Goal: Transaction & Acquisition: Book appointment/travel/reservation

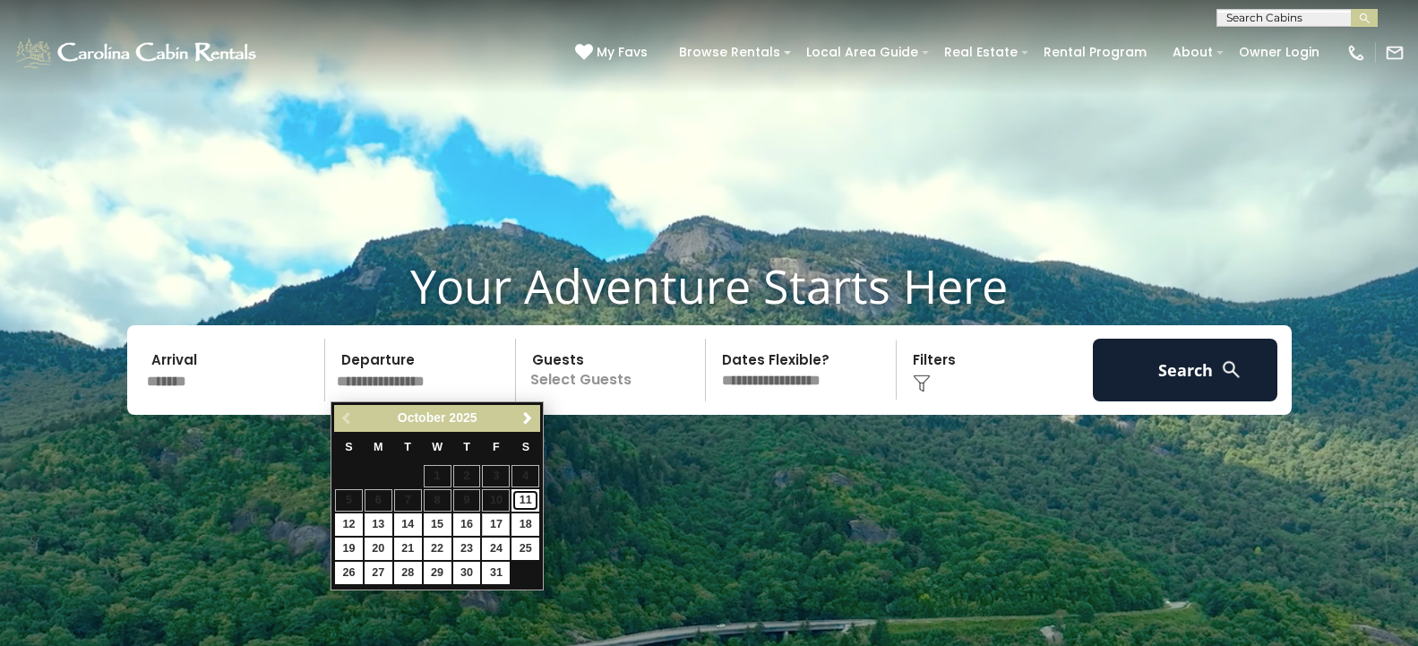
click at [522, 503] on link "11" at bounding box center [526, 500] width 28 height 22
type input "********"
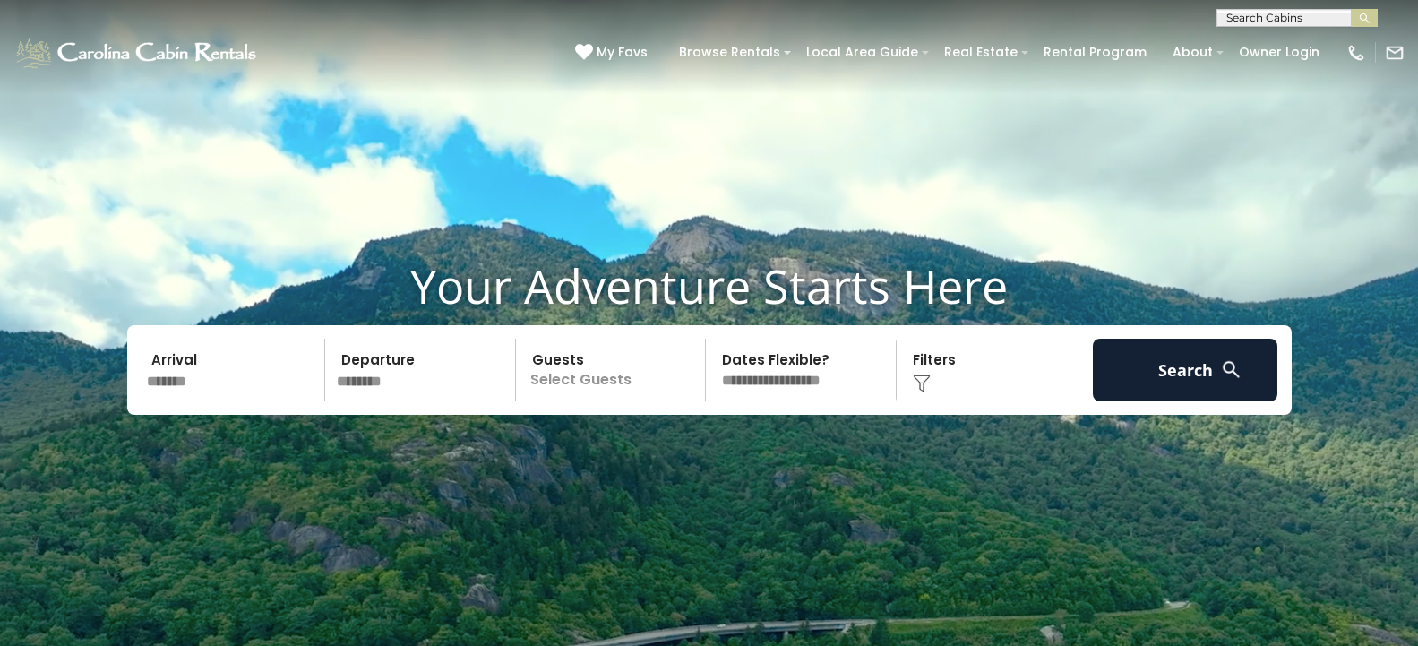
click at [615, 374] on p "Select Guests" at bounding box center [613, 370] width 185 height 63
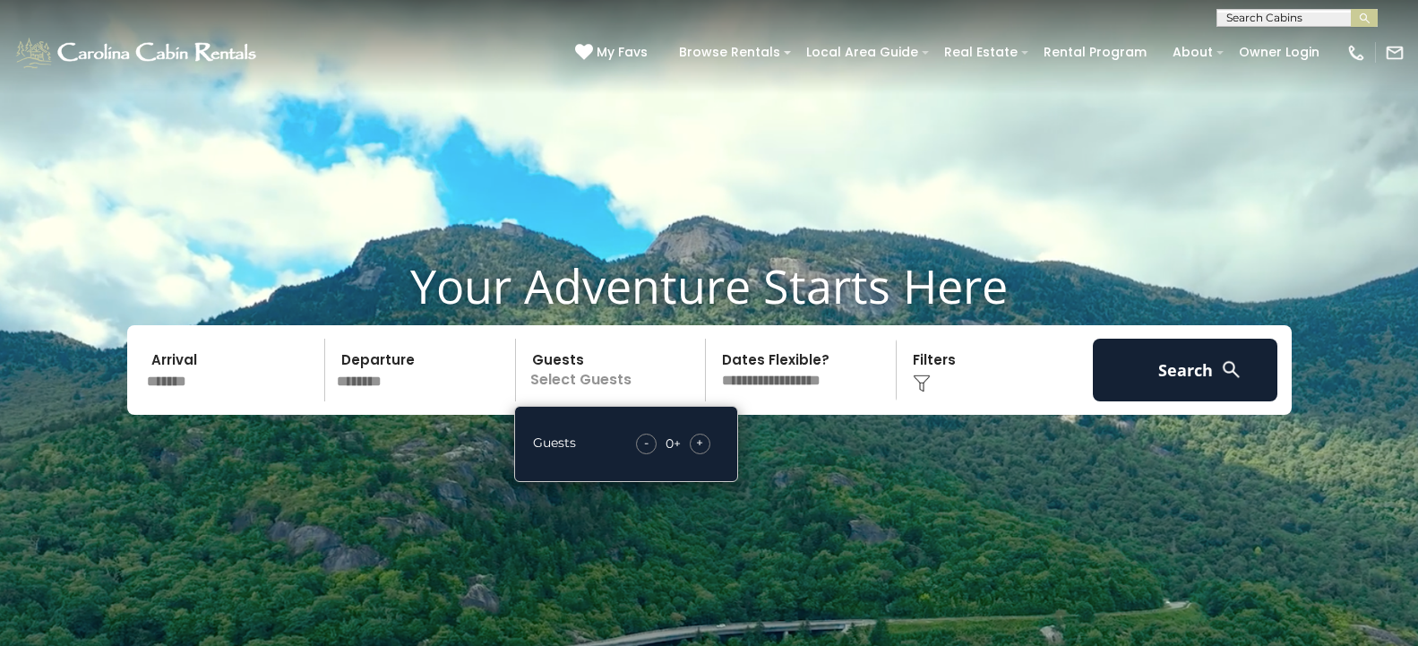
click at [701, 444] on span "+" at bounding box center [699, 443] width 7 height 18
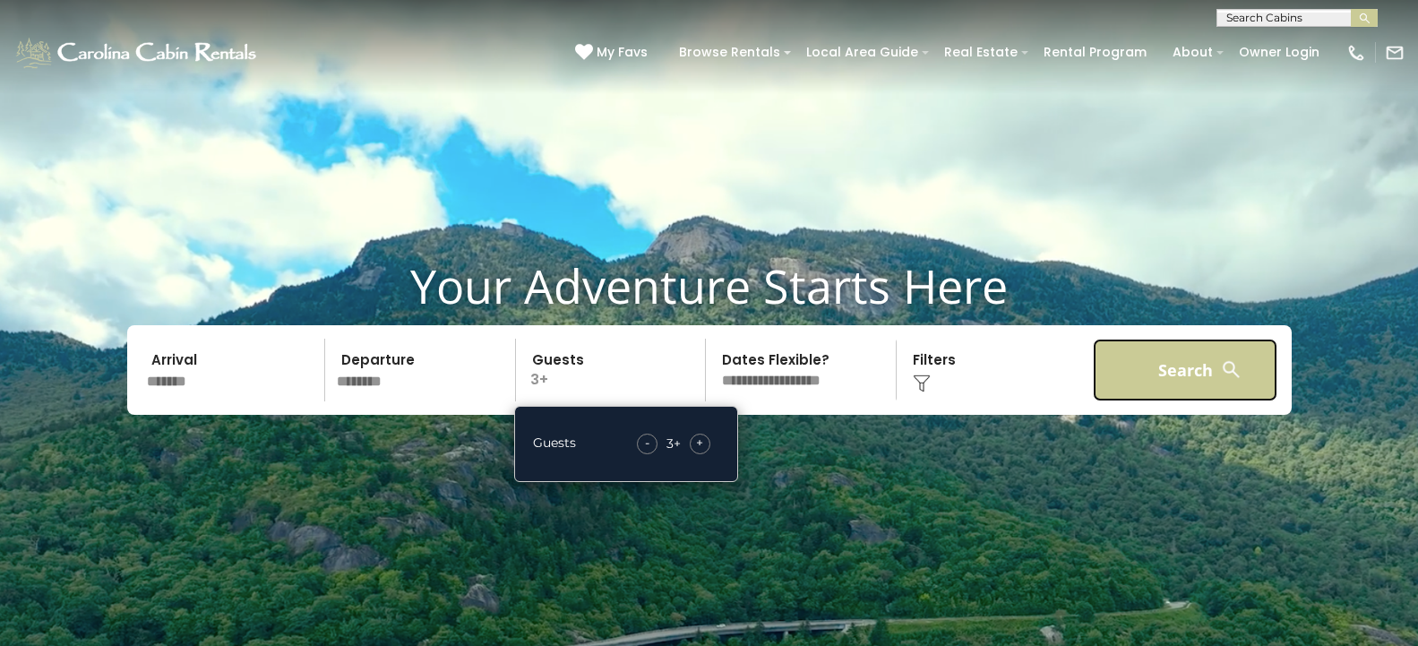
click at [1169, 370] on button "Search" at bounding box center [1185, 370] width 185 height 63
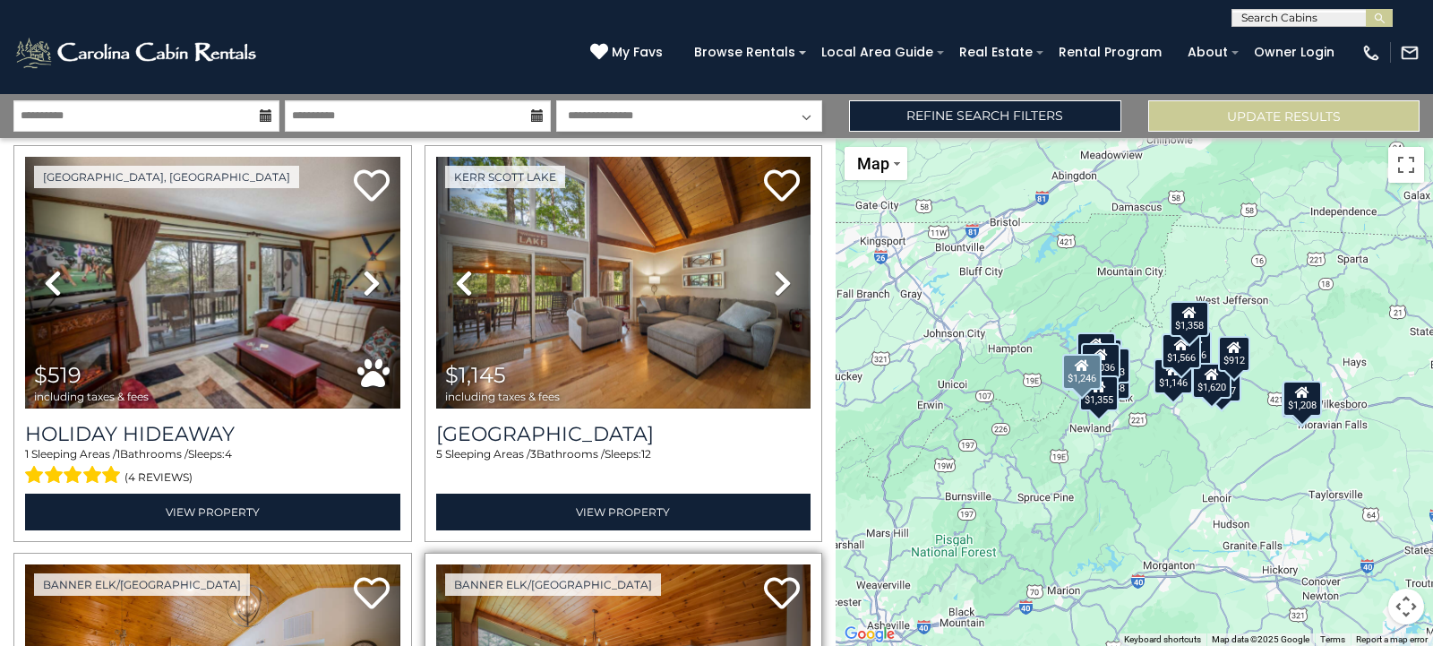
scroll to position [1451, 0]
